Goal: Find specific page/section: Find specific page/section

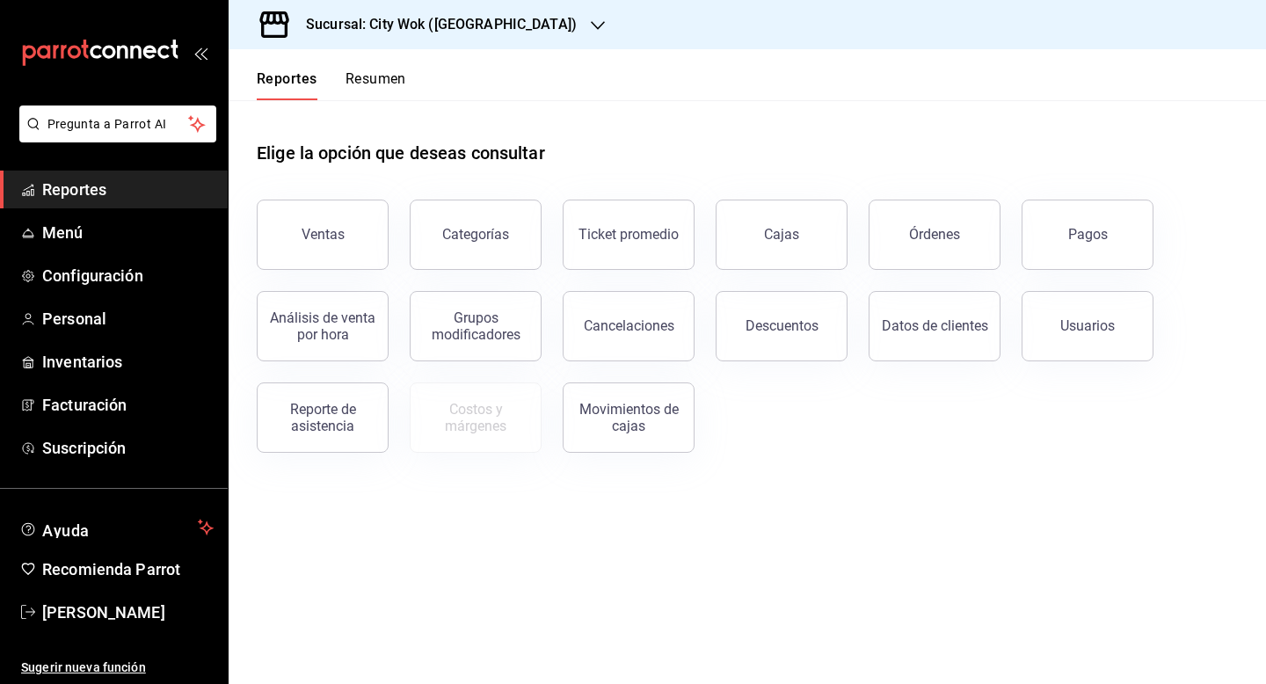
click at [373, 77] on button "Resumen" at bounding box center [375, 85] width 61 height 30
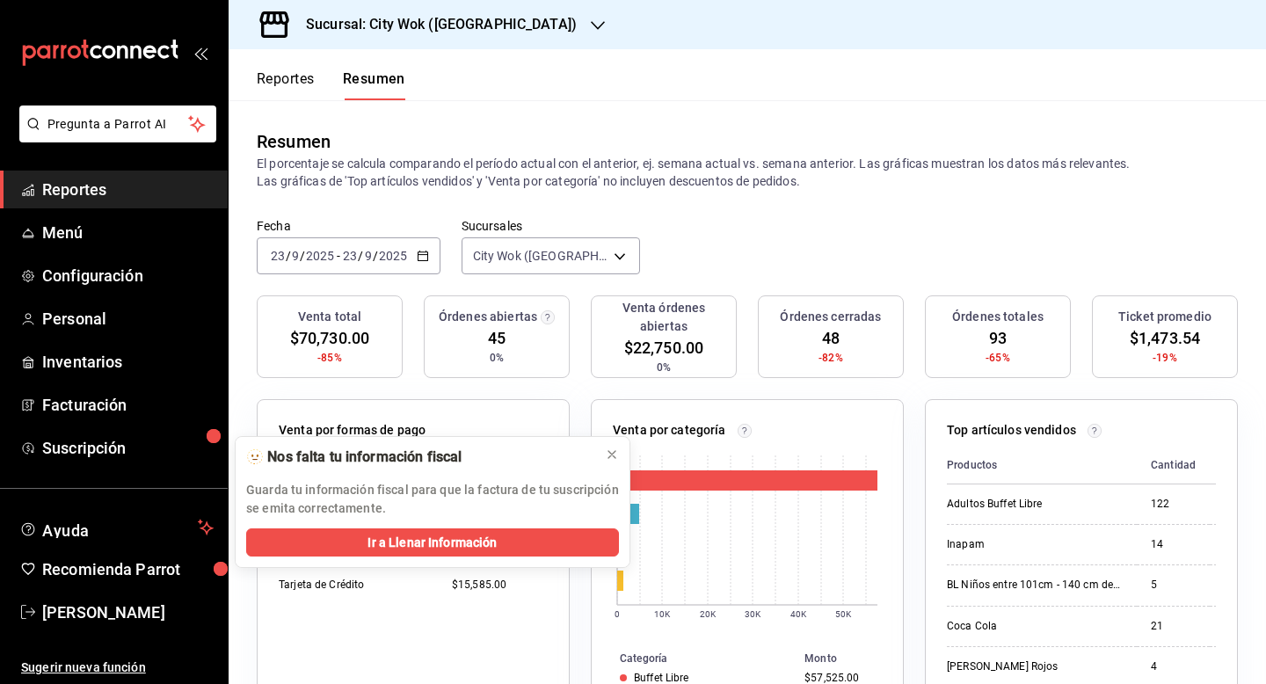
click at [456, 28] on h3 "Sucursal: City Wok (Tepeyac)" at bounding box center [434, 24] width 285 height 21
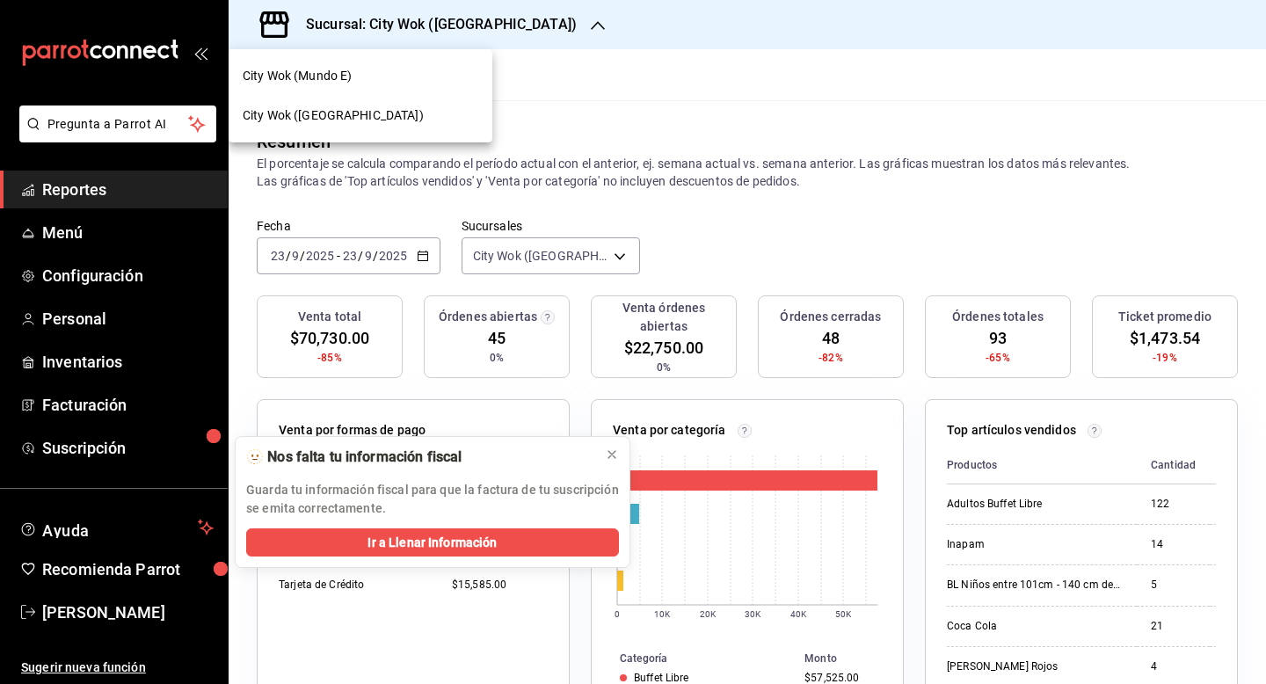
click at [417, 79] on div "City Wok (Mundo E)" at bounding box center [361, 76] width 236 height 18
